Goal: Check status

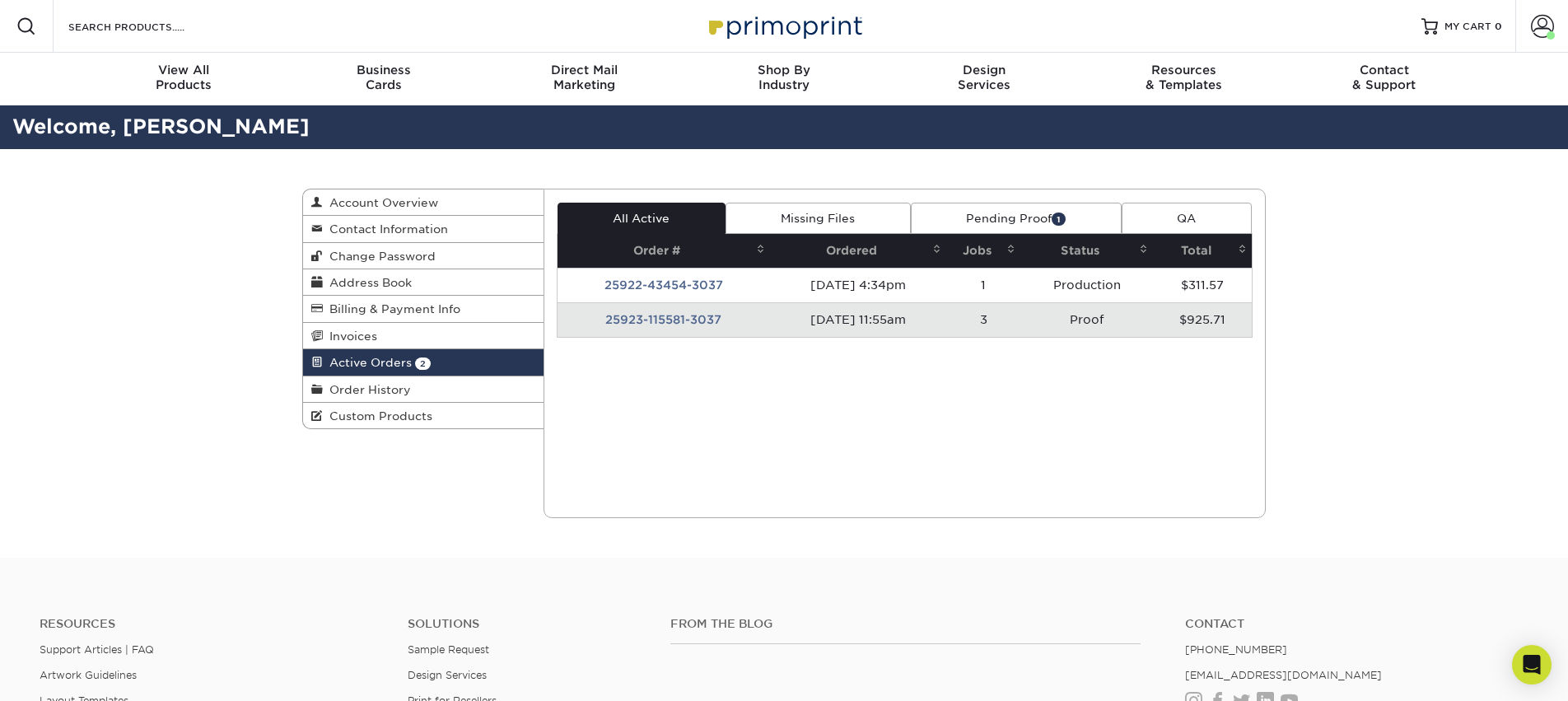
click at [669, 377] on div "Current Orders 2 Active 0 Missing Files" at bounding box center [905, 353] width 723 height 330
click at [645, 324] on td "25923-115581-3037" at bounding box center [664, 319] width 213 height 34
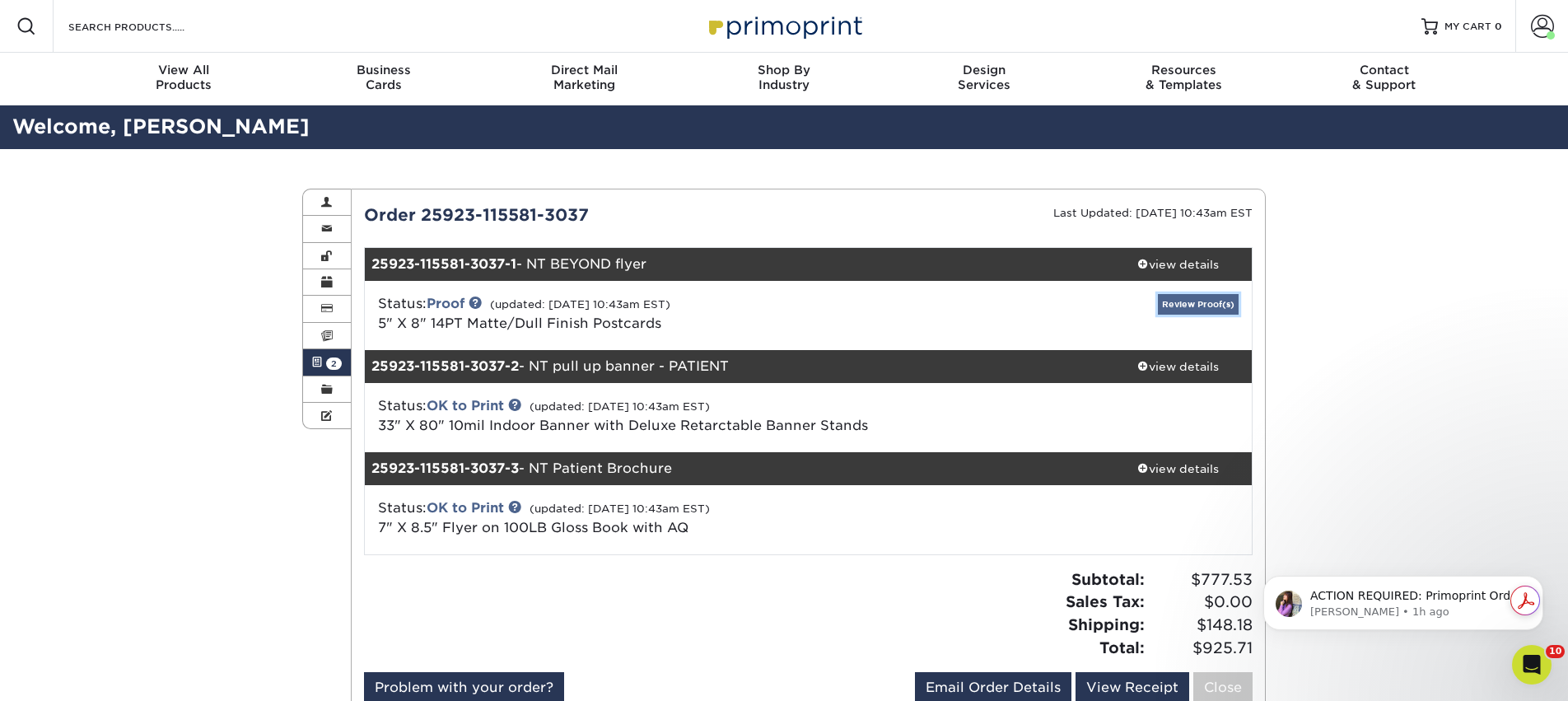
click at [1168, 305] on link "Review Proof(s)" at bounding box center [1198, 303] width 81 height 21
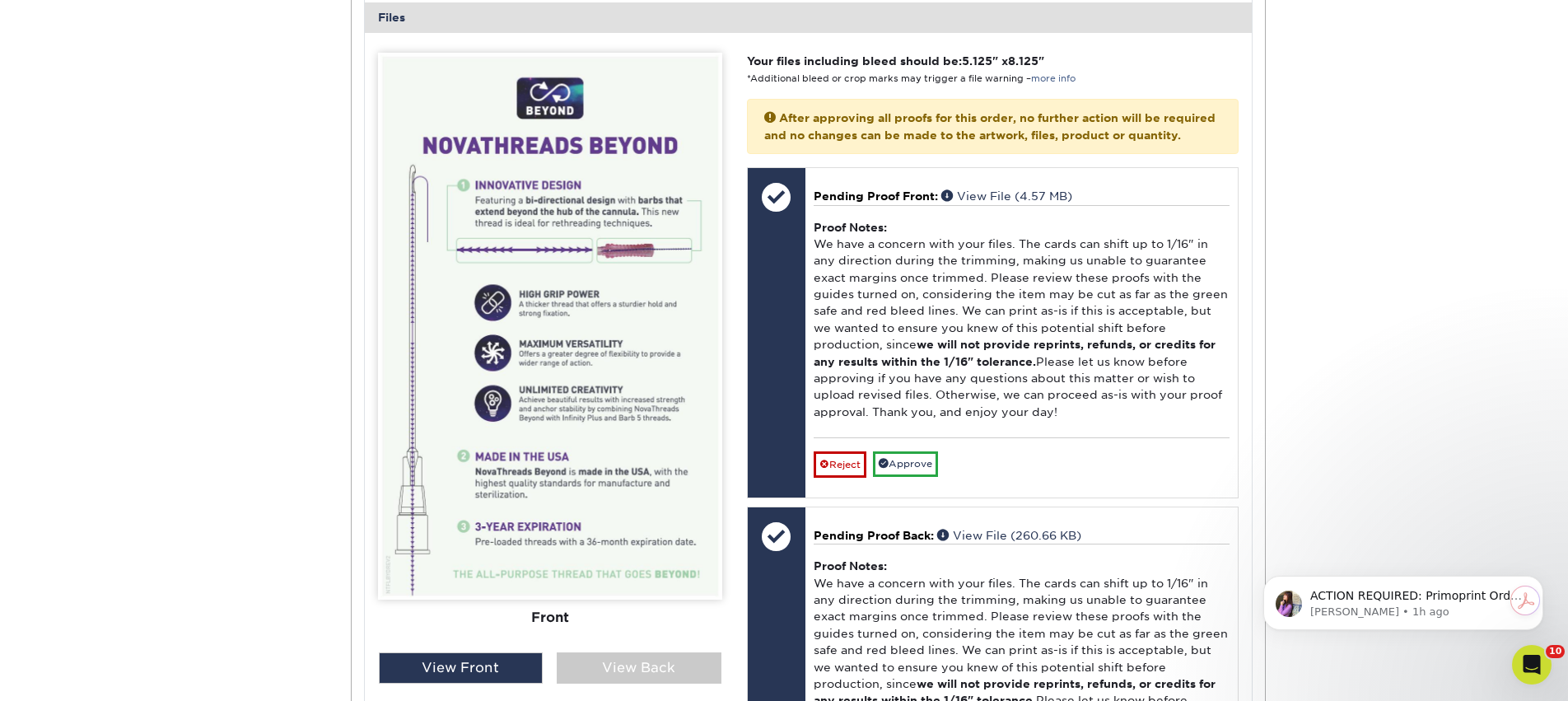
scroll to position [773, 0]
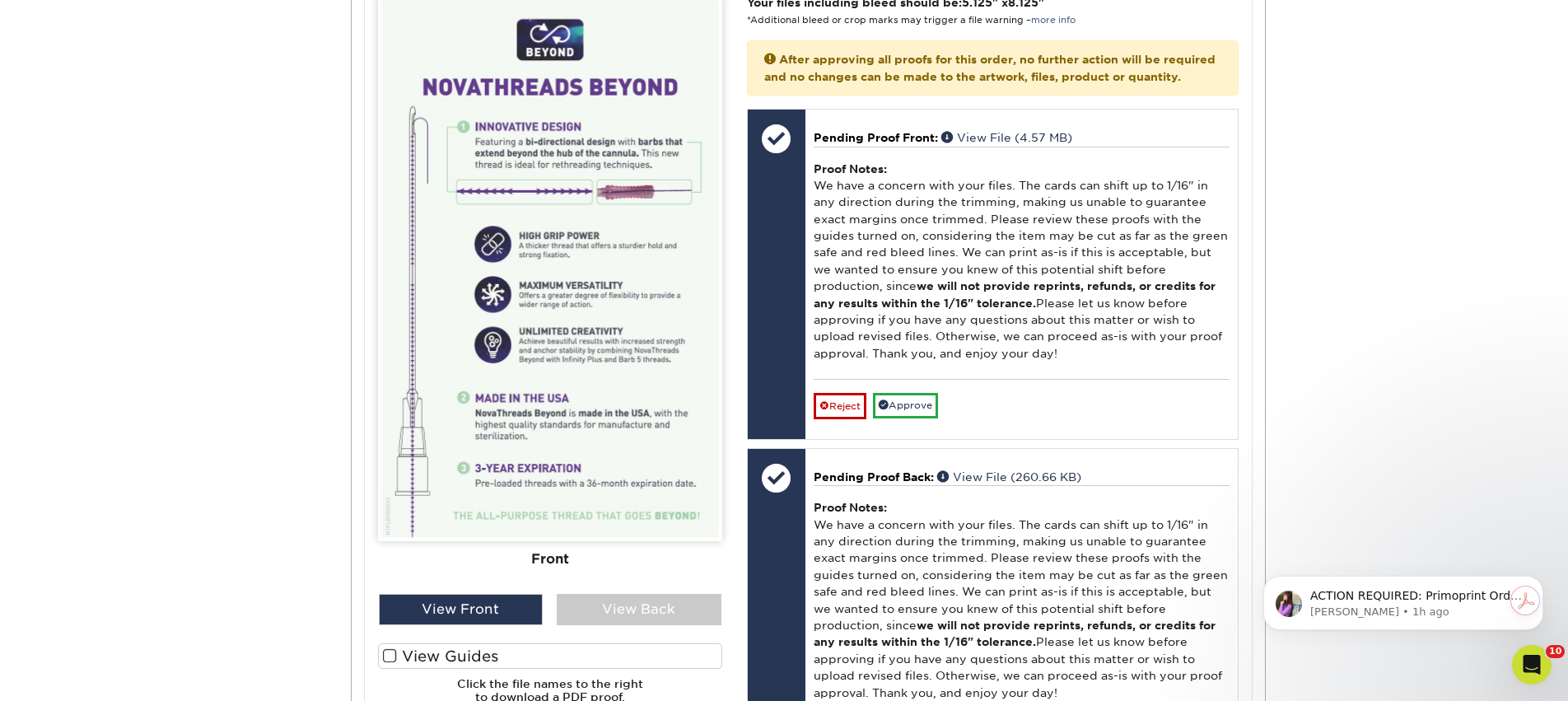
click at [547, 615] on div "View Front View Back" at bounding box center [550, 610] width 369 height 31
click at [597, 608] on div "View Back" at bounding box center [639, 610] width 165 height 31
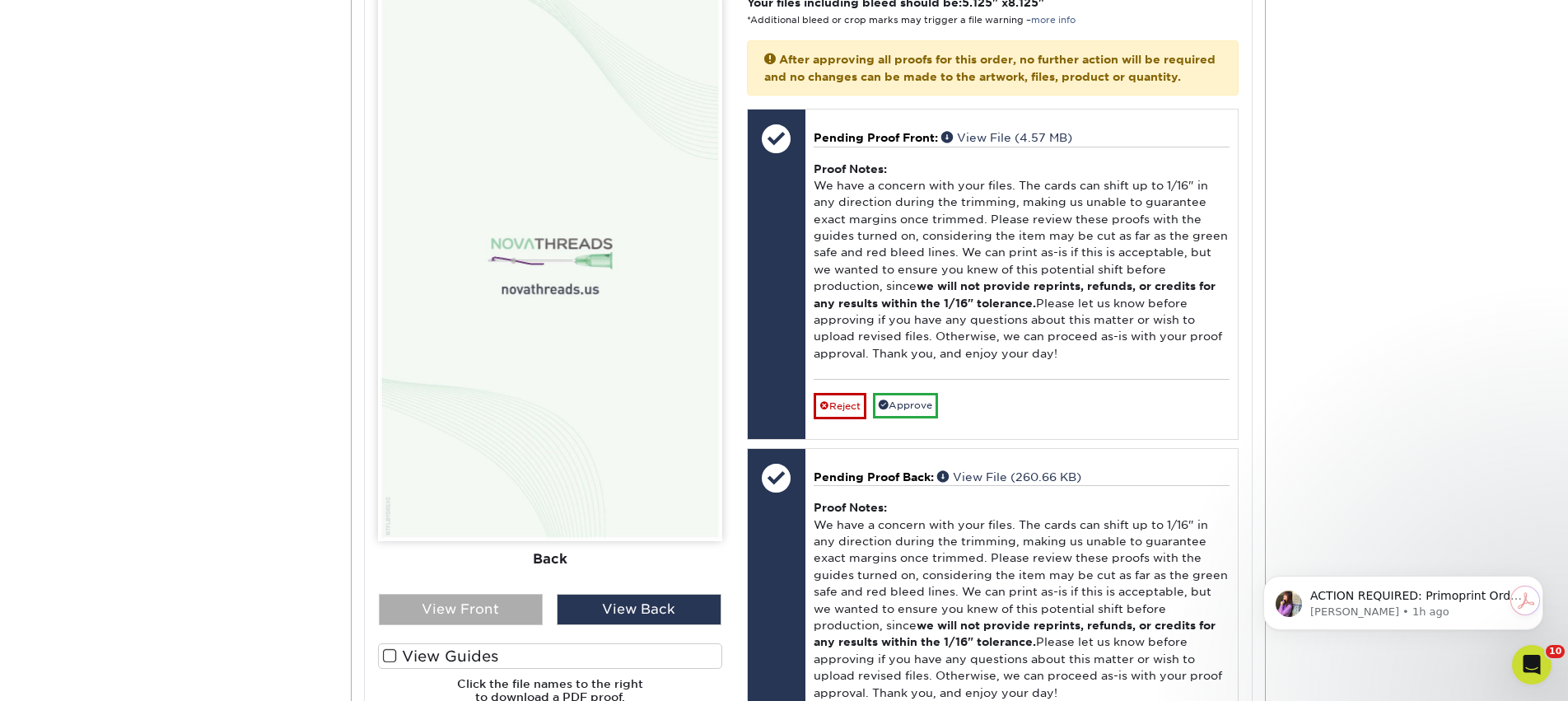
click at [514, 607] on div "View Front" at bounding box center [461, 610] width 165 height 31
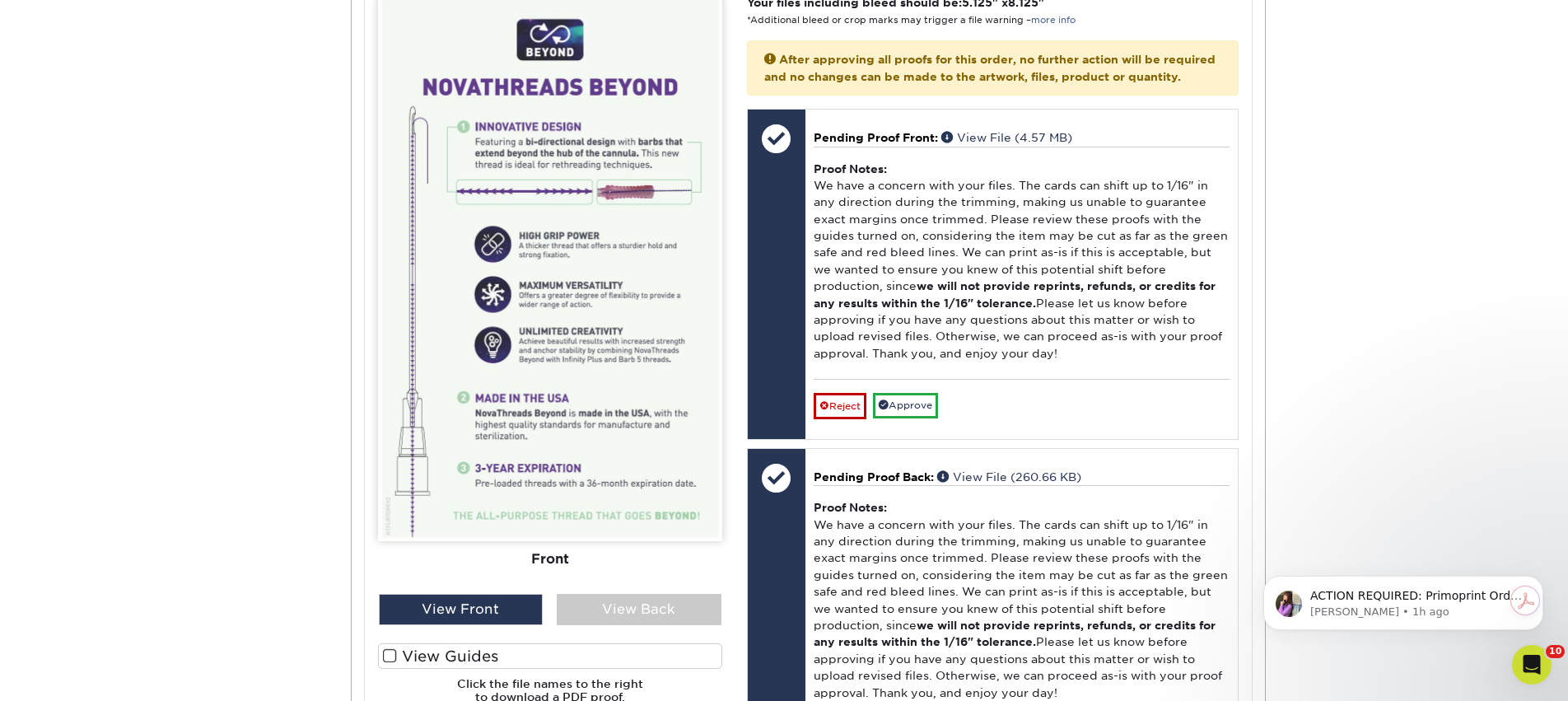
click at [458, 657] on label "View Guides" at bounding box center [550, 656] width 345 height 26
click at [0, 0] on input "View Guides" at bounding box center [0, 0] width 0 height 0
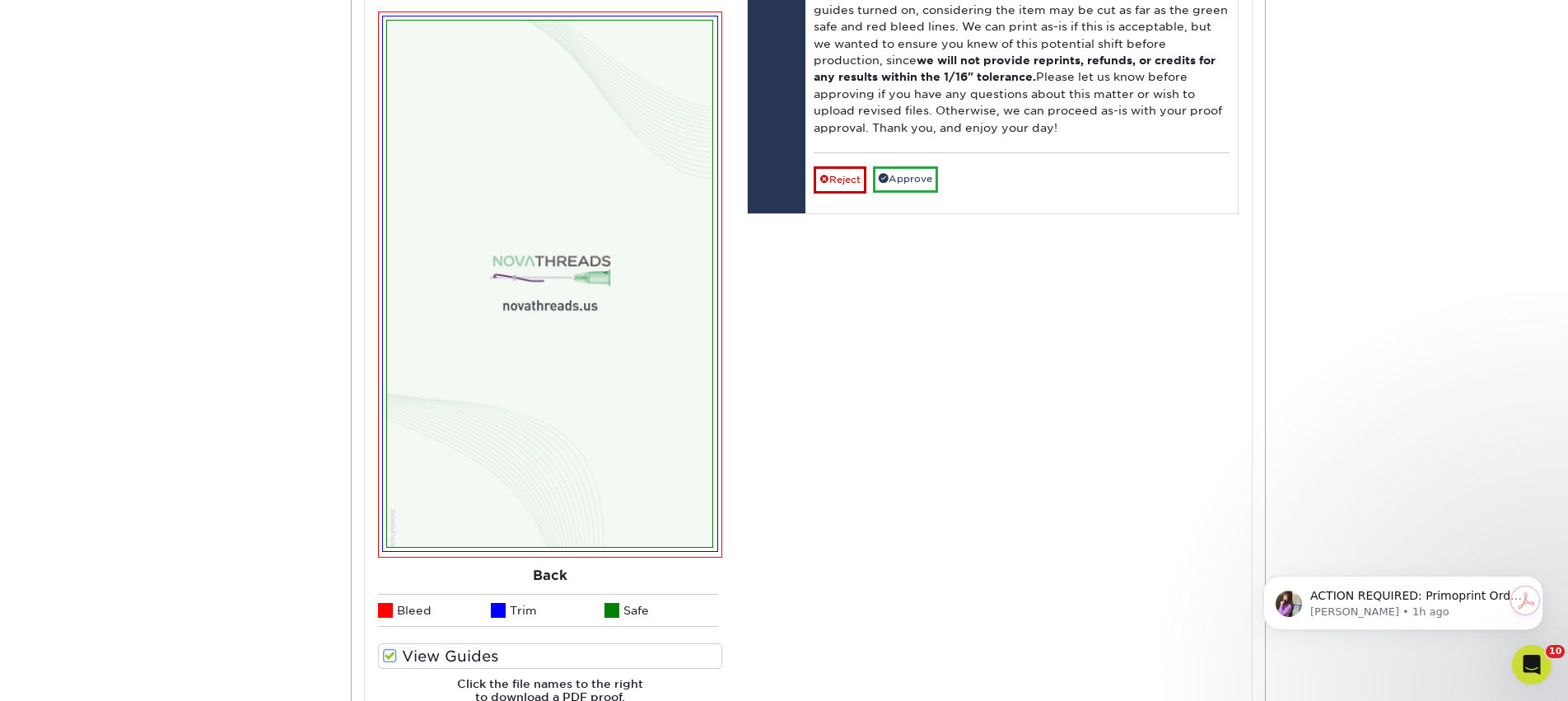
click at [458, 657] on label "View Guides" at bounding box center [550, 656] width 345 height 26
click at [0, 0] on input "View Guides" at bounding box center [0, 0] width 0 height 0
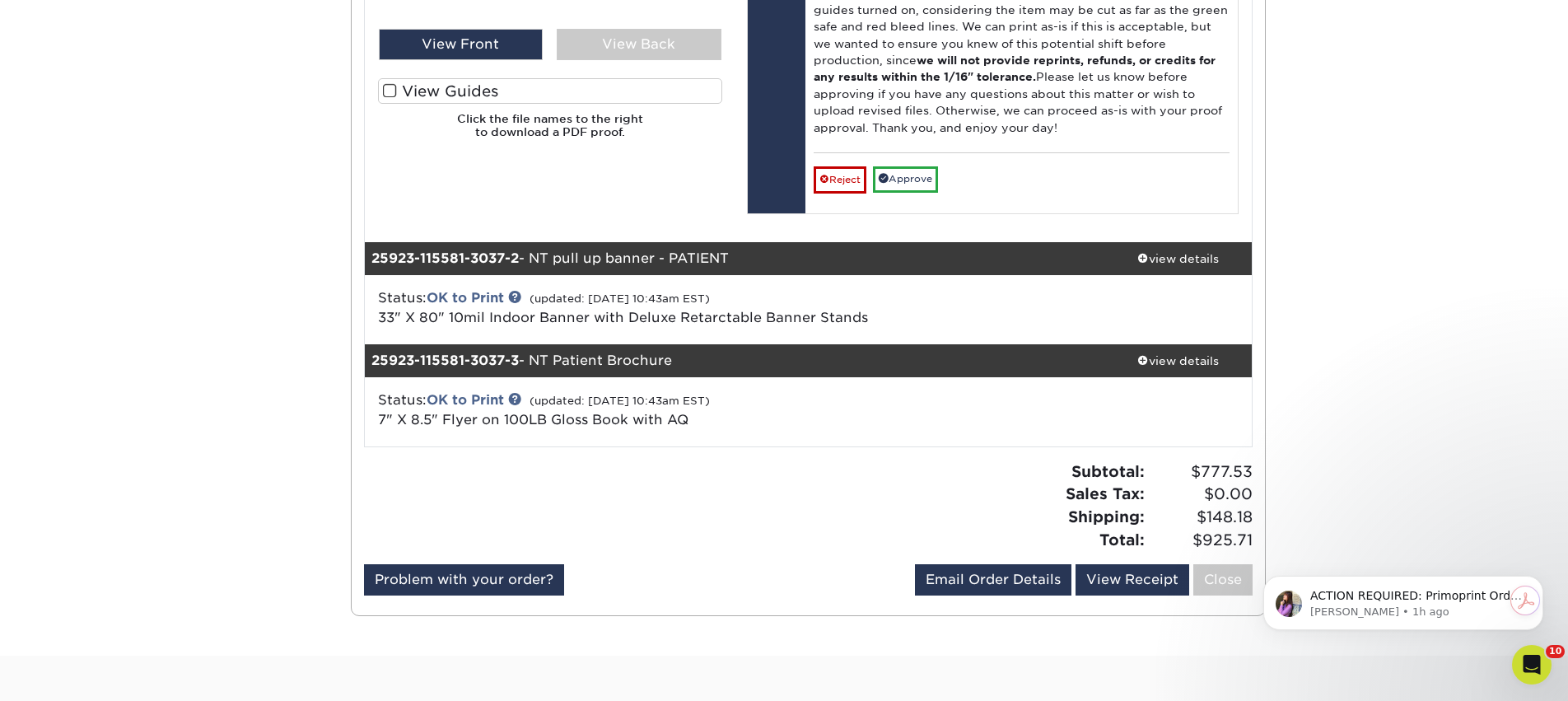
scroll to position [773, 0]
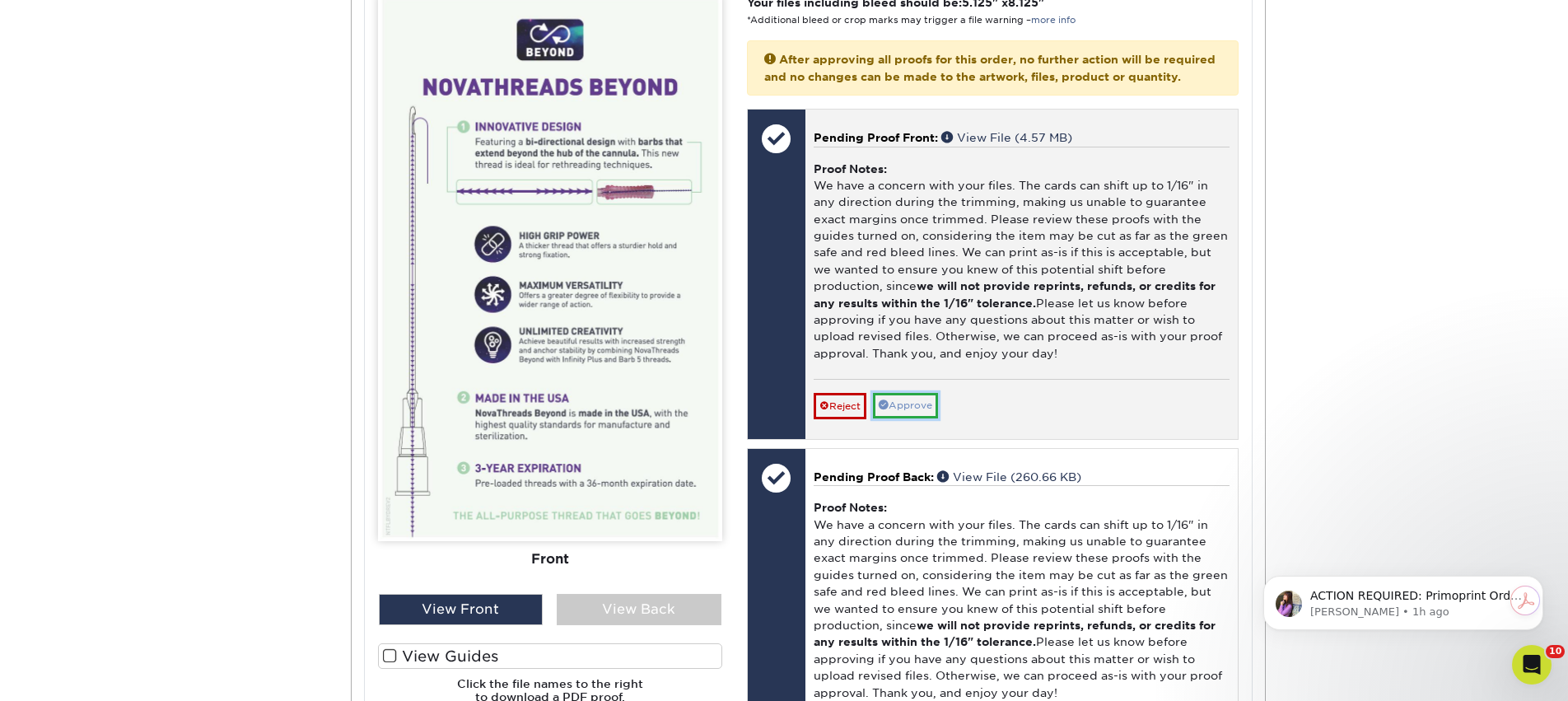
click at [891, 412] on link "Approve" at bounding box center [905, 405] width 65 height 26
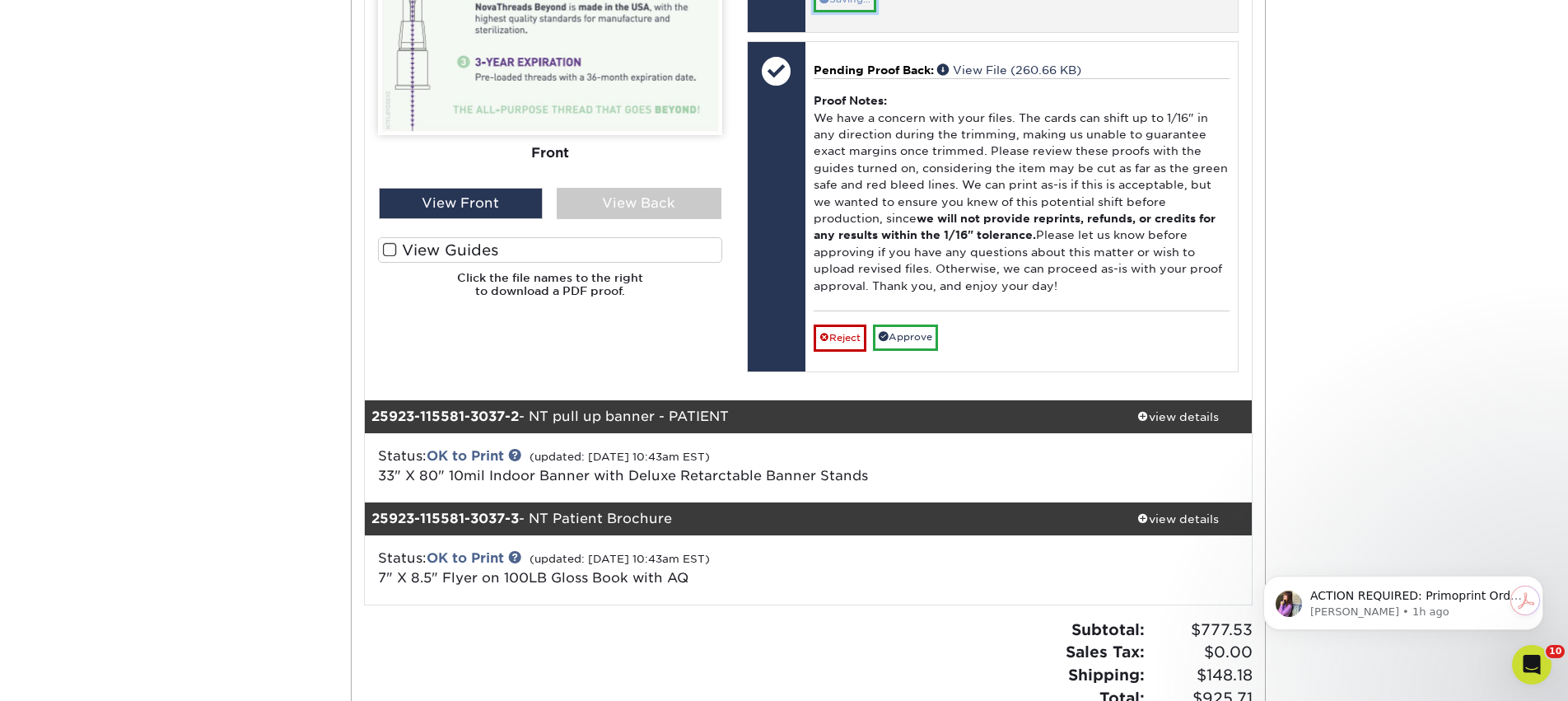
scroll to position [1438, 0]
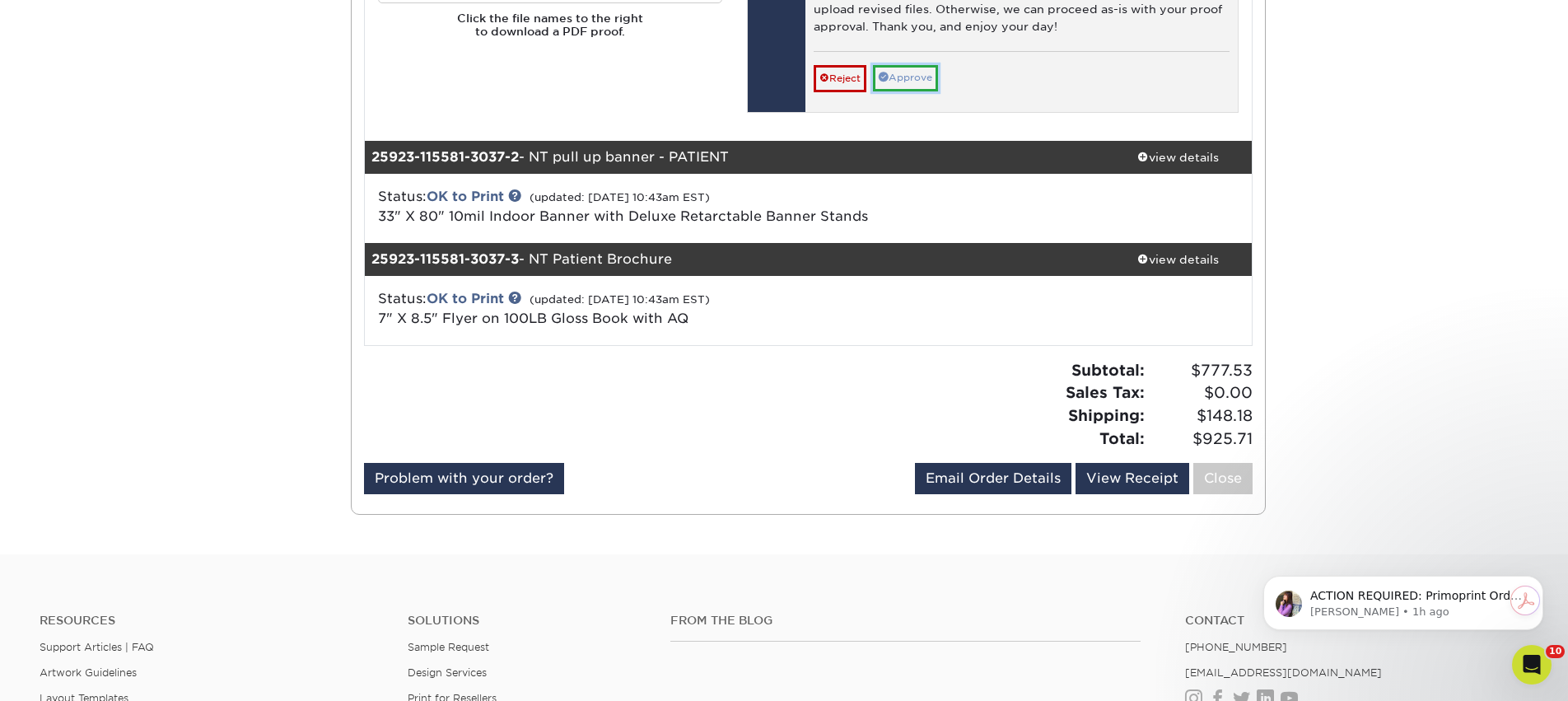
click at [897, 90] on link "Approve" at bounding box center [905, 78] width 65 height 26
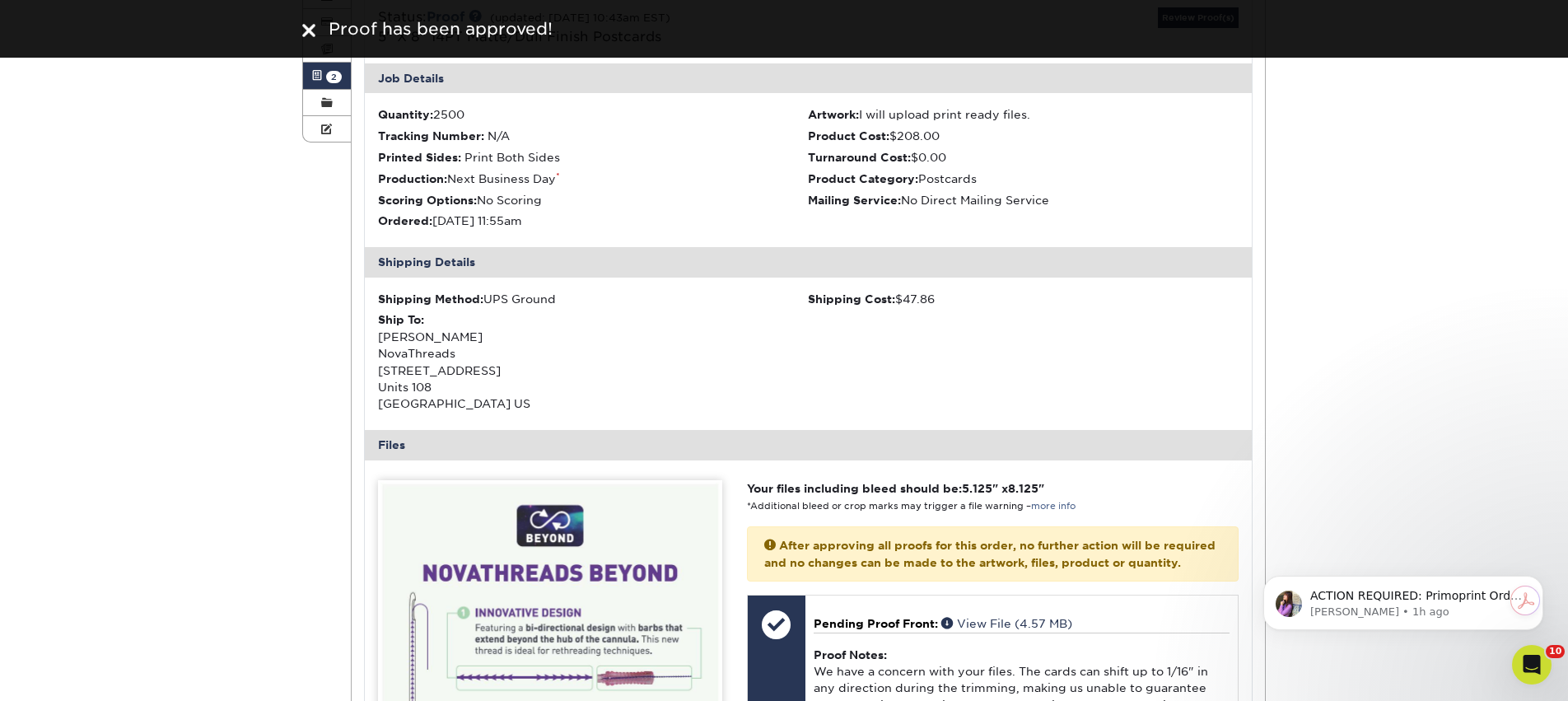
scroll to position [224, 0]
